Goal: Task Accomplishment & Management: Manage account settings

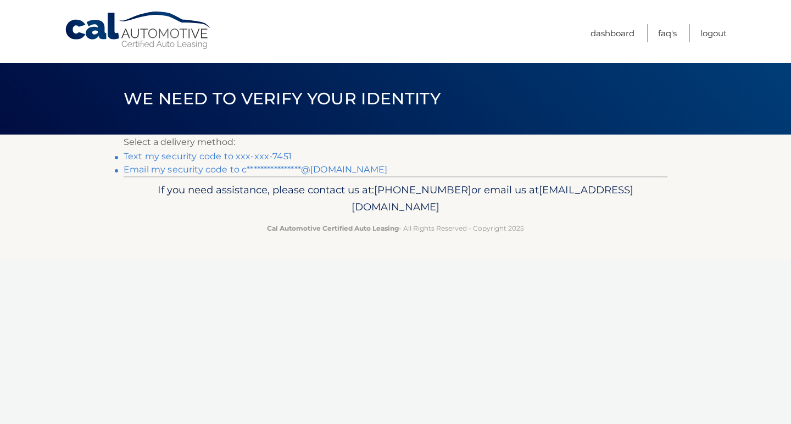
click at [230, 156] on link "Text my security code to xxx-xxx-7451" at bounding box center [208, 156] width 168 height 10
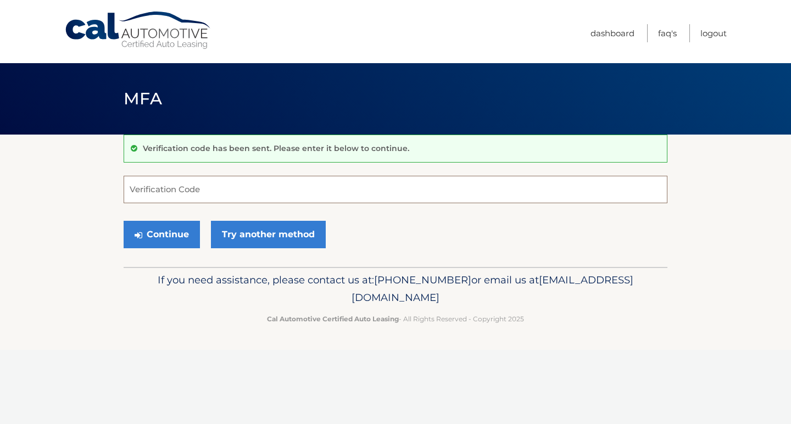
click at [226, 187] on input "Verification Code" at bounding box center [396, 189] width 544 height 27
type input "813008"
click at [161, 234] on button "Continue" at bounding box center [162, 234] width 76 height 27
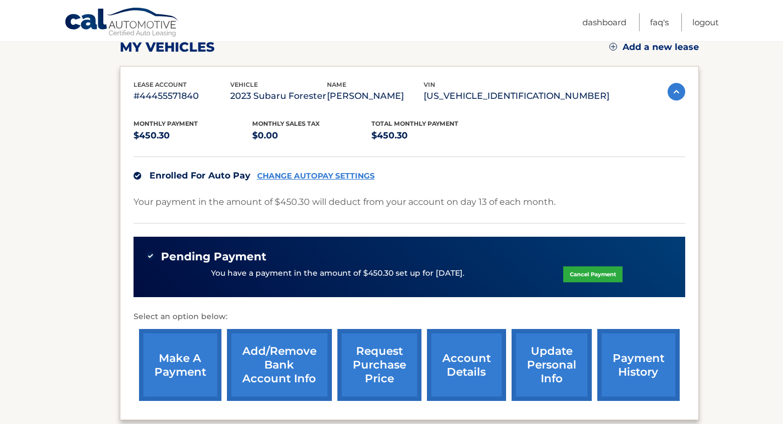
scroll to position [221, 0]
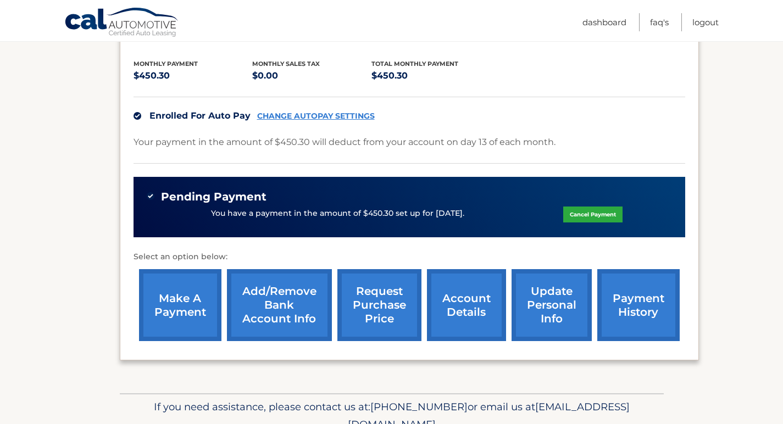
click at [640, 298] on link "payment history" at bounding box center [638, 305] width 82 height 72
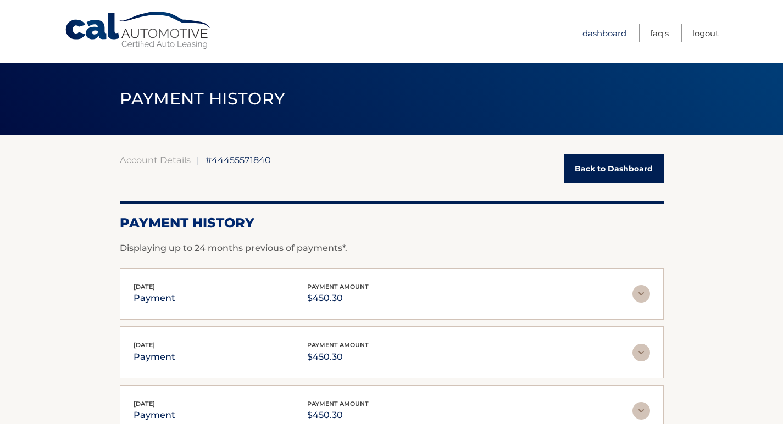
click at [607, 34] on link "Dashboard" at bounding box center [604, 33] width 44 height 18
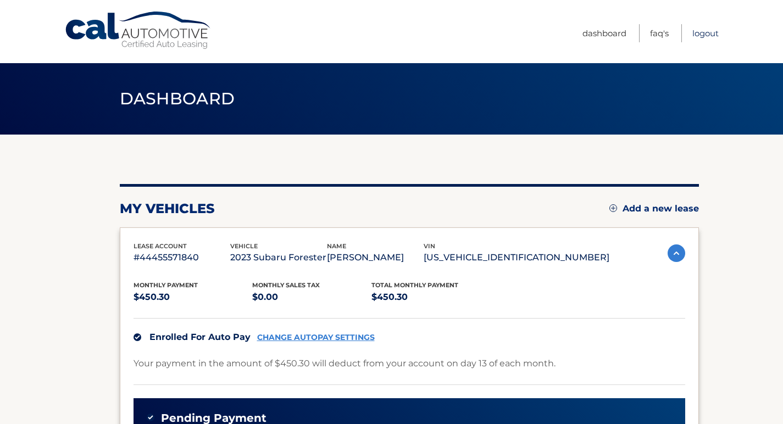
click at [700, 36] on link "Logout" at bounding box center [705, 33] width 26 height 18
